Goal: Task Accomplishment & Management: Manage account settings

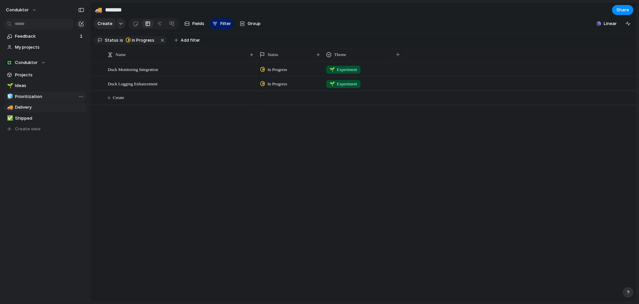
click at [34, 92] on link "🧊 Prioritization" at bounding box center [44, 97] width 83 height 10
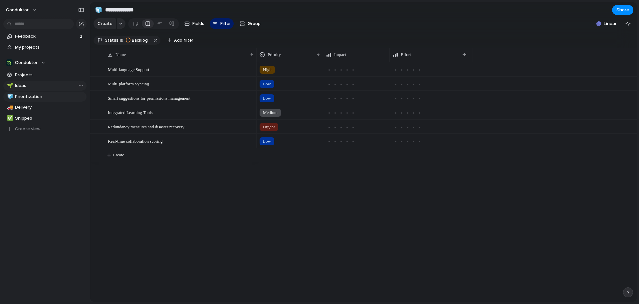
click at [36, 88] on span "Ideas" at bounding box center [49, 85] width 69 height 7
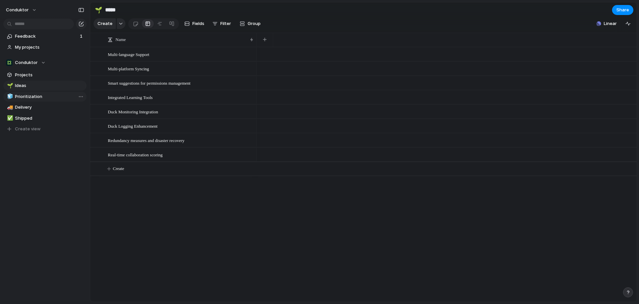
click at [49, 96] on span "Prioritization" at bounding box center [49, 96] width 69 height 7
type input "**********"
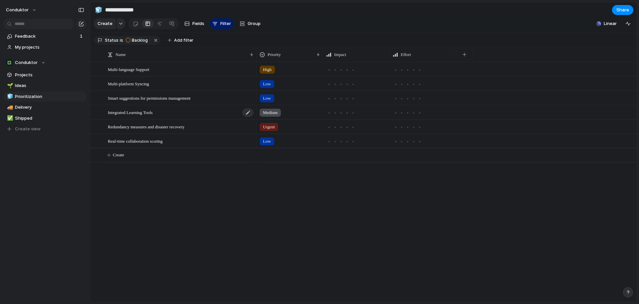
click at [186, 119] on div "Integrated Learning Tools" at bounding box center [181, 112] width 146 height 14
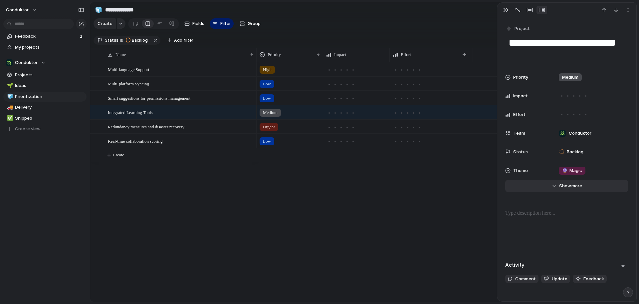
click at [580, 189] on button "Hide Show more" at bounding box center [566, 186] width 123 height 12
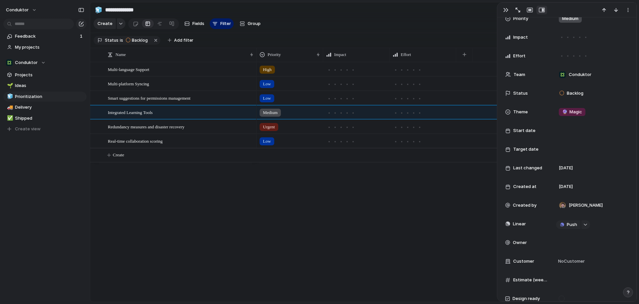
scroll to position [93, 0]
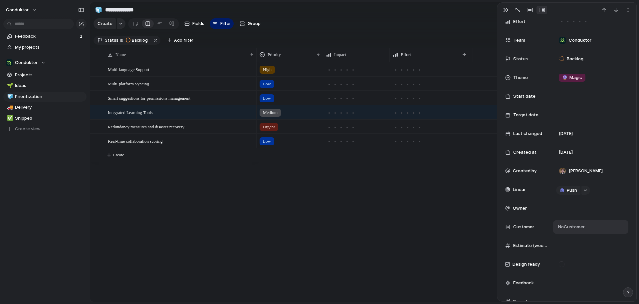
click at [564, 227] on span "No Customer" at bounding box center [570, 226] width 29 height 7
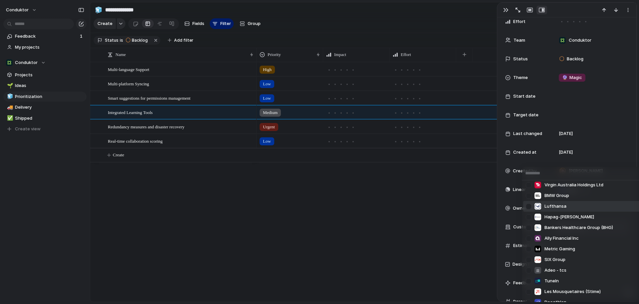
scroll to position [17, 0]
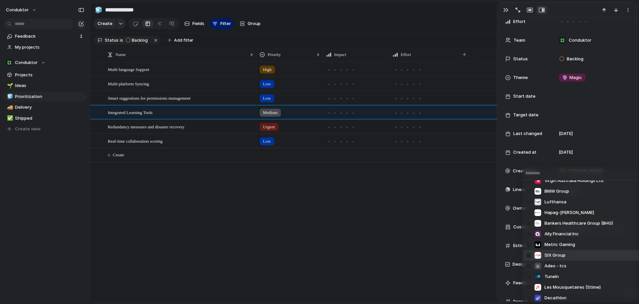
click at [529, 254] on div at bounding box center [529, 255] width 12 height 12
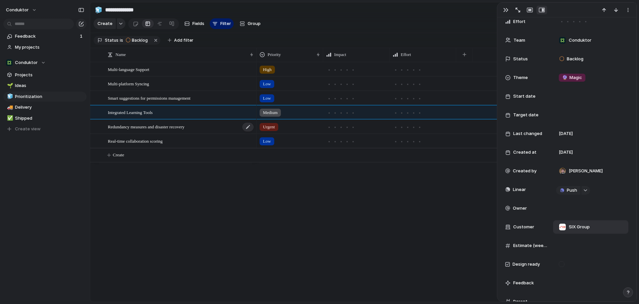
click at [211, 133] on div "Redundancy measures and disaster recovery" at bounding box center [181, 127] width 146 height 14
type textarea "**********"
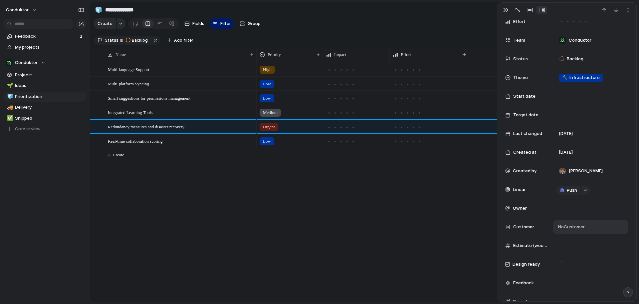
click at [577, 226] on span "No Customer" at bounding box center [570, 226] width 29 height 7
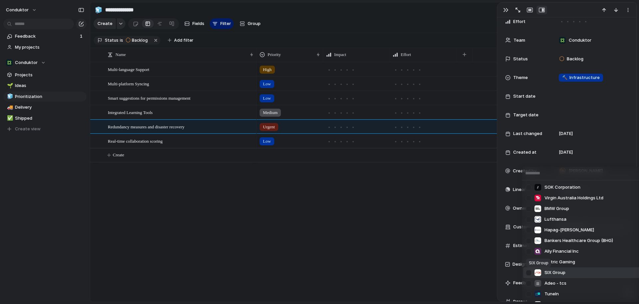
click at [541, 273] on div at bounding box center [537, 272] width 7 height 7
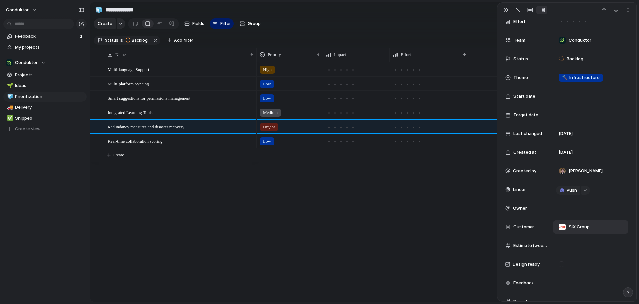
click at [354, 269] on div "High Low Low Medium Urgent Low" at bounding box center [447, 181] width 380 height 239
click at [57, 128] on button "Create view" at bounding box center [44, 129] width 83 height 10
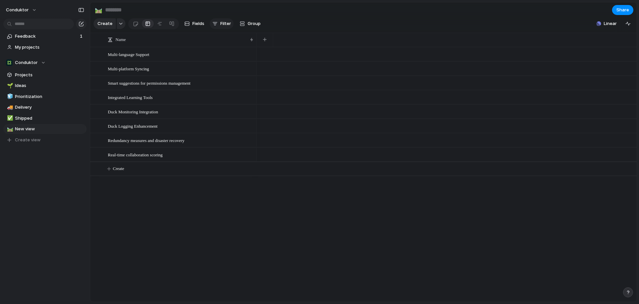
click at [216, 26] on div "button" at bounding box center [214, 23] width 5 height 5
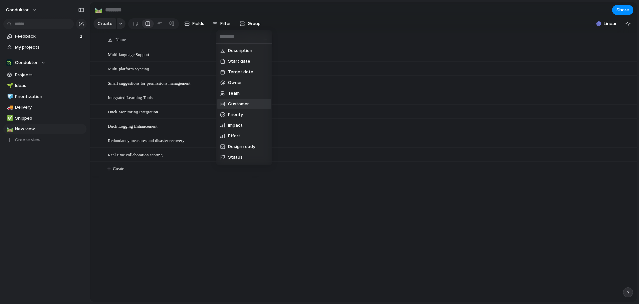
click at [236, 105] on span "Customer" at bounding box center [238, 104] width 21 height 7
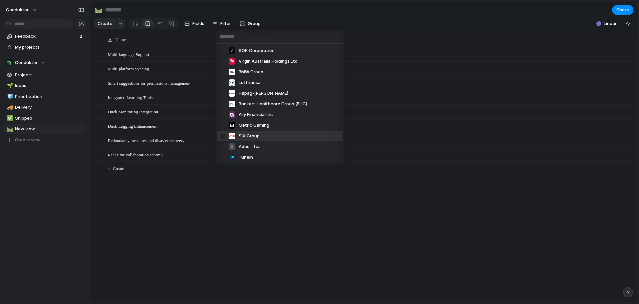
click at [225, 134] on div at bounding box center [223, 136] width 12 height 12
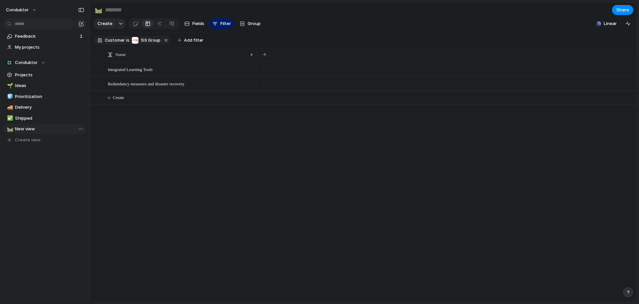
click at [21, 129] on span "New view" at bounding box center [49, 128] width 69 height 7
type input "*"
click at [33, 131] on div "🌱 Ideas 🧊 Prioritization 🚚 Delivery ✅ Shipped 🛤️ New view 🛤️ New view To pick u…" at bounding box center [44, 113] width 83 height 64
click at [48, 189] on div "Feedback 1 My projects Conduktor Projects 🌱 Ideas 🧊 Prioritization 🚚 Delivery ✅…" at bounding box center [45, 99] width 90 height 199
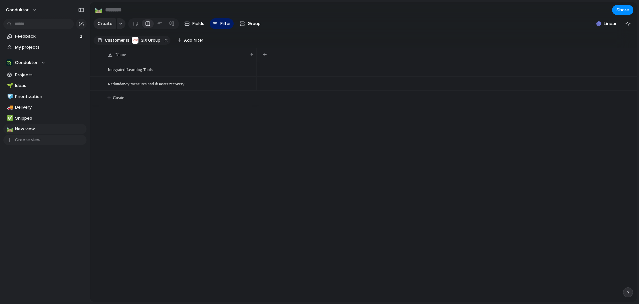
click at [38, 140] on span "Create view" at bounding box center [28, 139] width 26 height 7
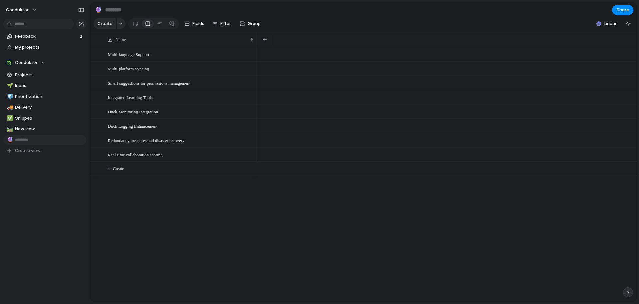
click at [80, 140] on input "text" at bounding box center [49, 139] width 69 height 7
click at [99, 189] on li "Delete view" at bounding box center [103, 192] width 48 height 11
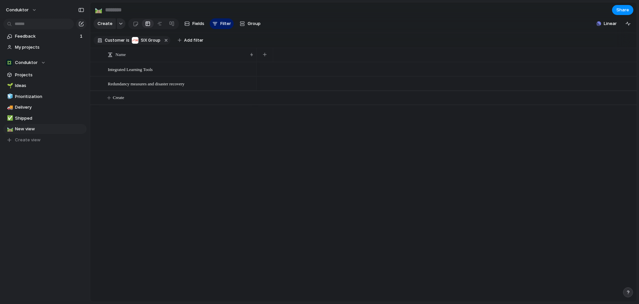
click at [212, 168] on div "Integrated Learning Tools Redundancy measures and disaster recovery Create" at bounding box center [363, 181] width 546 height 239
click at [155, 43] on span "SIX Group" at bounding box center [151, 40] width 20 height 6
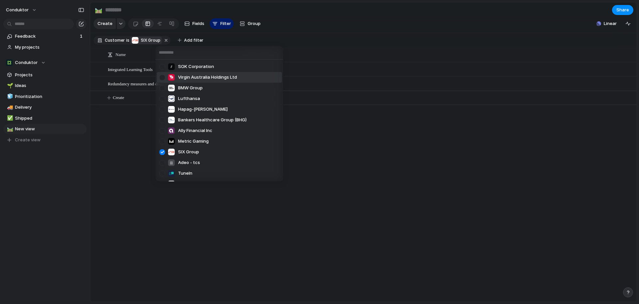
click at [165, 80] on div at bounding box center [162, 78] width 12 height 12
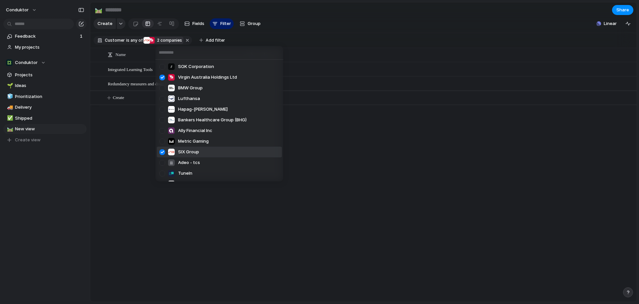
click at [161, 150] on div at bounding box center [162, 152] width 12 height 12
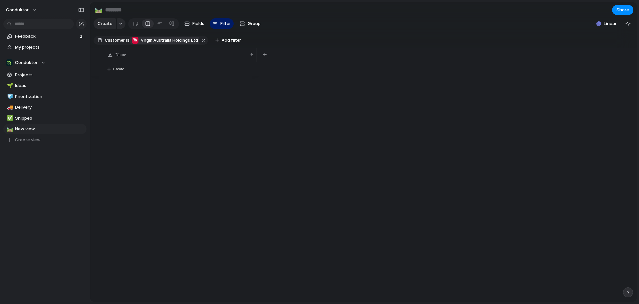
click at [143, 43] on span "Virgin Australia Holdings Ltd" at bounding box center [169, 40] width 57 height 6
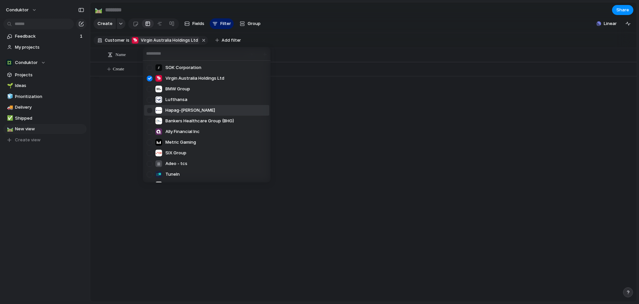
click at [334, 142] on div "SOK Corporation Virgin Australia Holdings Ltd BMW Group Lufthansa Hapag-Lloyd B…" at bounding box center [319, 152] width 639 height 304
